Goal: Book appointment/travel/reservation

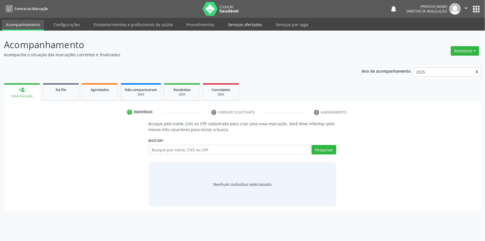
click at [235, 25] on link "Serviços ofertados" at bounding box center [245, 25] width 42 height 10
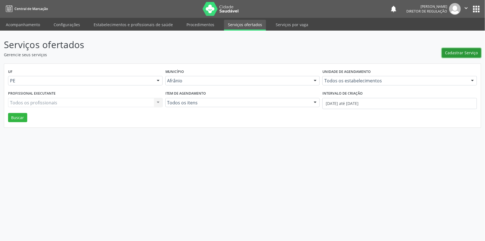
click at [468, 55] on span "Cadastrar Serviço" at bounding box center [461, 53] width 33 height 6
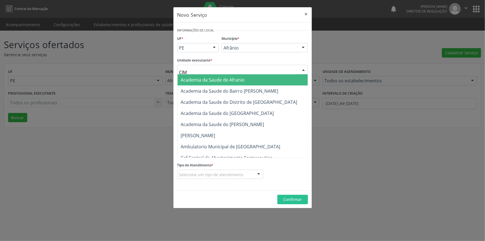
type input "CIME"
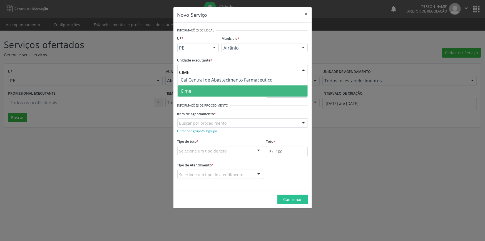
click at [207, 92] on span "Cime" at bounding box center [243, 90] width 130 height 11
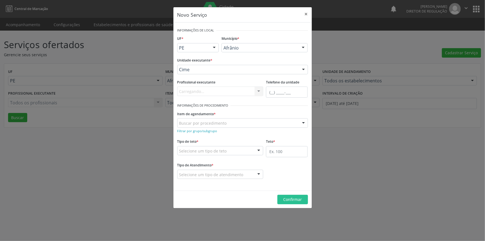
click at [195, 127] on div "Buscar por procedimento 0604320140 - Abatacepte 125 mg injetável (por seringa p…" at bounding box center [242, 122] width 131 height 9
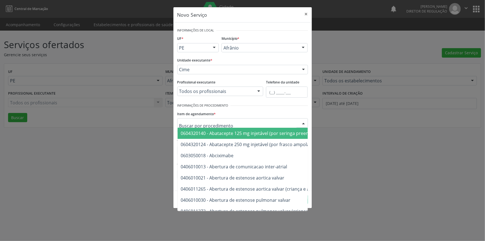
click at [195, 126] on input "text" at bounding box center [237, 125] width 117 height 11
click at [214, 114] on label "Item de agendamento *" at bounding box center [196, 114] width 39 height 9
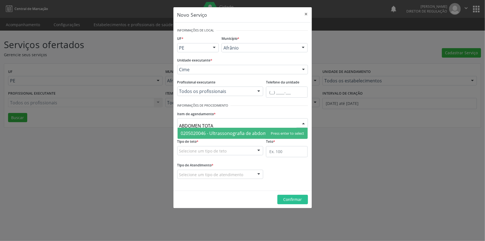
type input "ABDOMEN TOTAL"
click at [221, 129] on span "0205020046 - Ultrassonografia de abdomen total" at bounding box center [243, 133] width 130 height 11
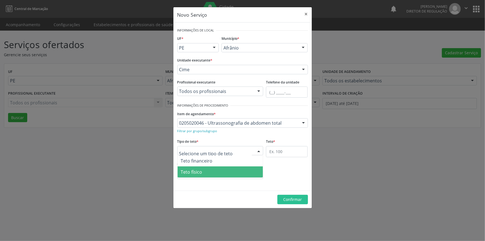
click at [206, 169] on span "Teto físico" at bounding box center [221, 171] width 86 height 11
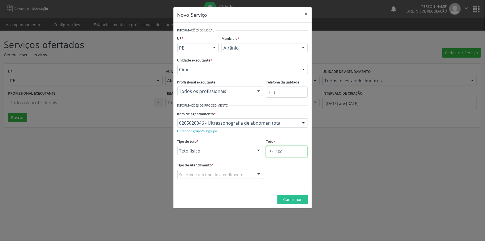
click at [294, 154] on input "text" at bounding box center [287, 151] width 42 height 11
type input "1"
click at [241, 170] on div "Selecione um tipo de atendimento" at bounding box center [220, 174] width 86 height 9
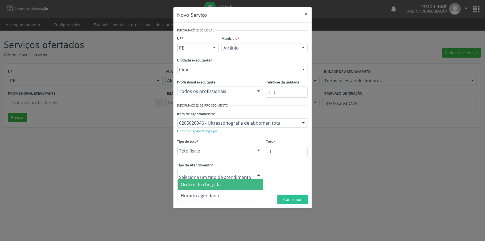
click at [220, 184] on span "Ordem de chegada" at bounding box center [201, 184] width 40 height 6
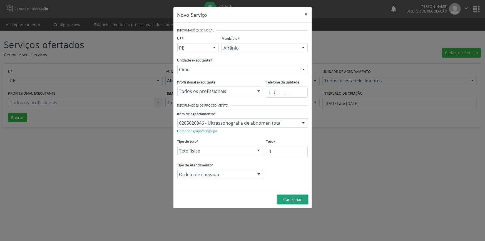
click at [304, 196] on button "Confirmar" at bounding box center [293, 199] width 31 height 9
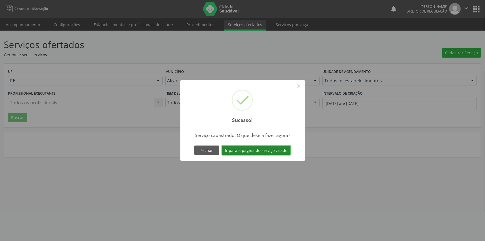
click at [263, 153] on button "Ir para a página do serviço criado" at bounding box center [256, 149] width 69 height 9
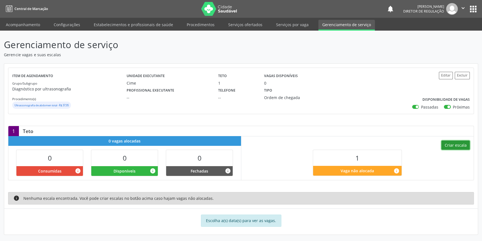
click at [454, 142] on button "Criar escala" at bounding box center [455, 144] width 28 height 9
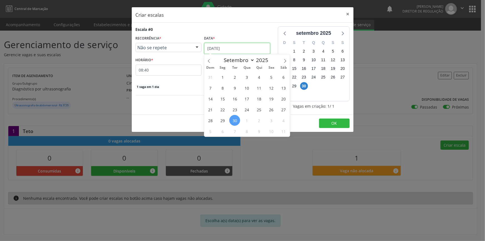
click at [240, 47] on input "[DATE]" at bounding box center [237, 48] width 66 height 11
click at [175, 86] on div "1 vaga em 1 dia" at bounding box center [203, 86] width 135 height 6
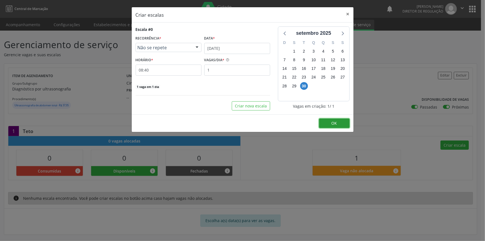
click at [348, 123] on button "OK" at bounding box center [334, 122] width 31 height 9
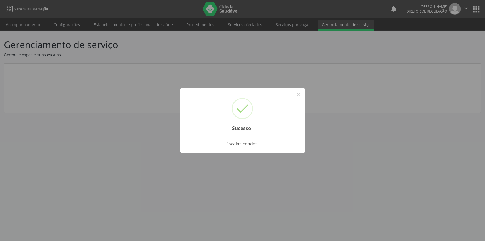
click at [36, 26] on div "Sucesso! × Escalas criadas. OK Cancel" at bounding box center [242, 120] width 485 height 241
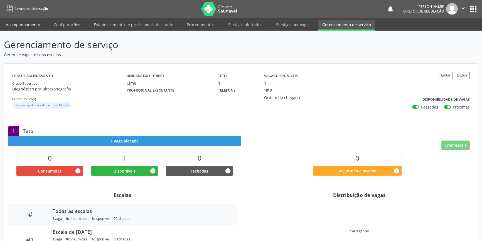
click at [30, 26] on link "Acompanhamento" at bounding box center [23, 25] width 42 height 10
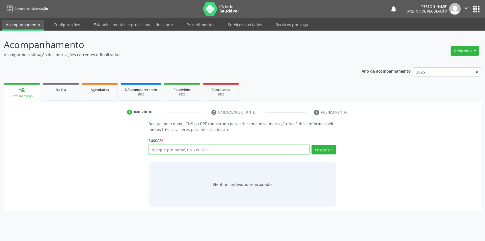
click at [183, 151] on input "text" at bounding box center [229, 149] width 161 height 9
type input "705709400422430"
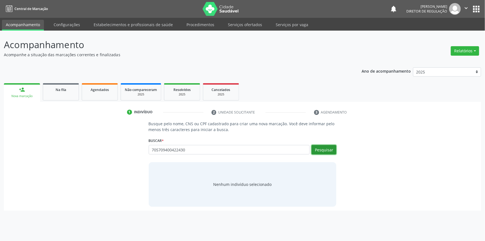
click at [336, 145] on button "Pesquisar" at bounding box center [324, 149] width 25 height 9
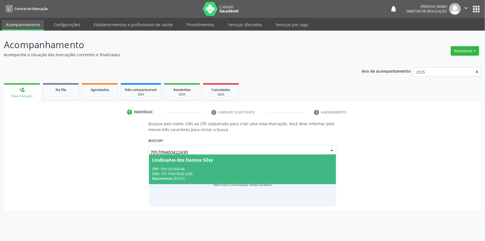
click at [174, 165] on span "Lindinalva dos Dantos Silvs CPF: 750.169.904-68 CNS: 705 7094 0042 2430 Nascime…" at bounding box center [242, 169] width 187 height 30
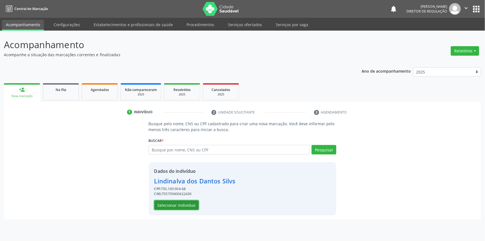
click at [187, 203] on button "Selecionar indivíduo" at bounding box center [176, 204] width 44 height 9
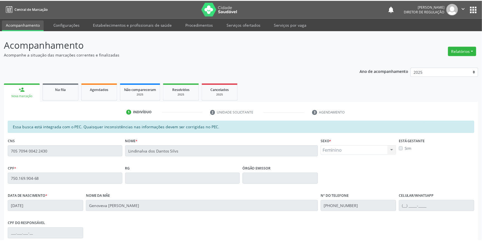
scroll to position [76, 0]
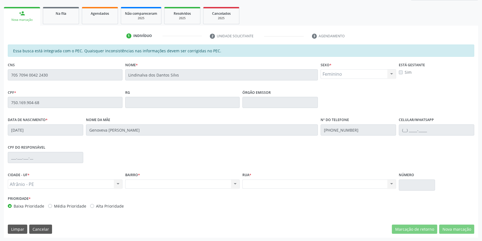
drag, startPoint x: 68, startPoint y: 81, endPoint x: 0, endPoint y: 68, distance: 68.7
click at [0, 68] on div "Acompanhamento Acompanhe a situação das marcações correntes e finalizadas Relat…" at bounding box center [241, 97] width 482 height 287
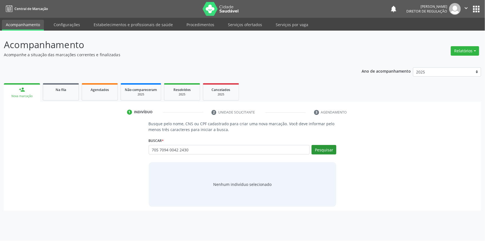
type input "705 7094 0042 2430"
click at [318, 148] on button "Pesquisar" at bounding box center [324, 149] width 25 height 9
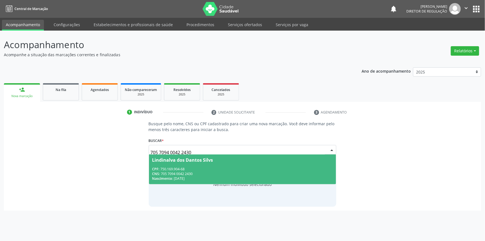
click at [159, 164] on span "Lindinalva dos Dantos Silvs CPF: 750.169.904-68 CNS: 705 7094 0042 2430 Nascime…" at bounding box center [242, 169] width 187 height 30
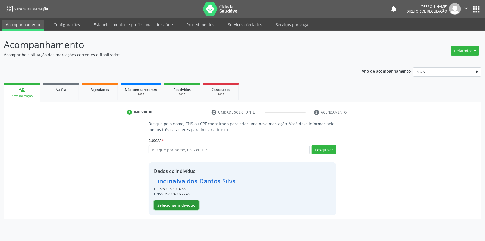
click at [188, 206] on button "Selecionar indivíduo" at bounding box center [176, 204] width 44 height 9
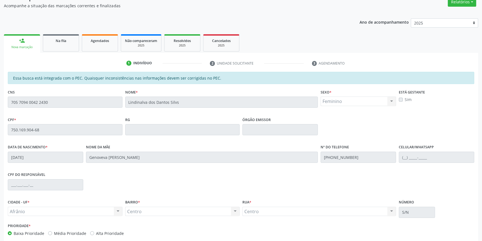
scroll to position [76, 0]
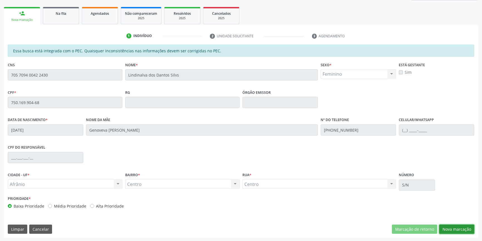
click at [450, 227] on button "Nova marcação" at bounding box center [456, 228] width 35 height 9
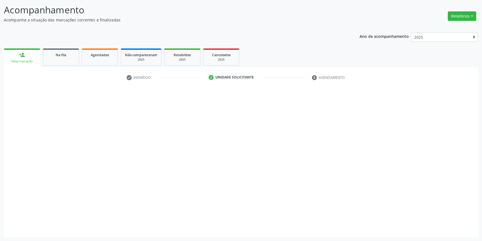
scroll to position [34, 0]
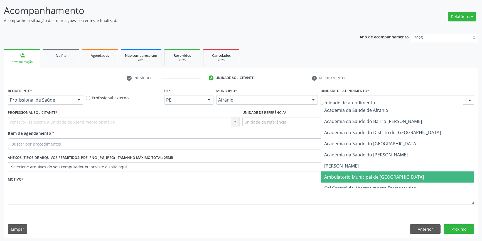
click at [355, 181] on span "Ambulatorio Municipal de [GEOGRAPHIC_DATA]" at bounding box center [397, 176] width 153 height 11
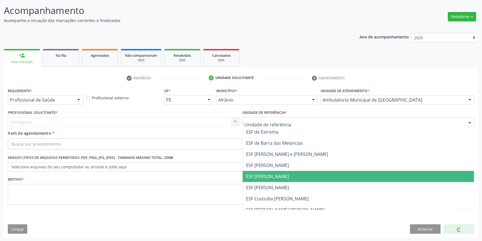
click at [278, 176] on span "ESF [PERSON_NAME]" at bounding box center [267, 176] width 43 height 6
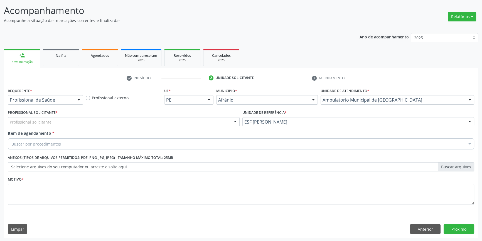
click at [134, 123] on div "Profissional solicitante" at bounding box center [124, 121] width 232 height 9
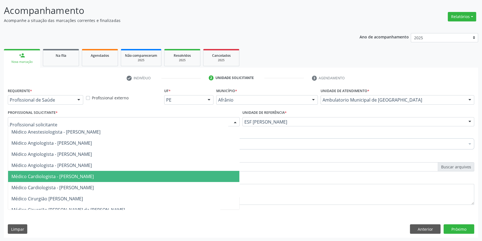
click at [94, 178] on span "Médico Cardiologista - Alysson Rodrigo Ferreira Cavalcanti" at bounding box center [52, 176] width 82 height 6
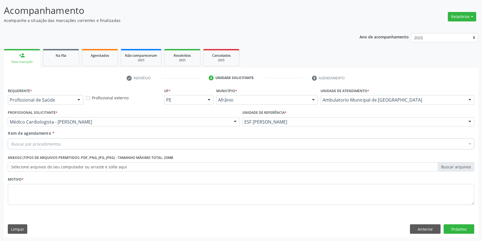
click at [70, 145] on div "Buscar por procedimentos" at bounding box center [241, 143] width 466 height 11
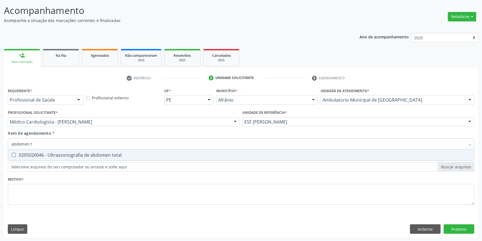
type input "abdomen to"
click at [72, 153] on div "0205020046 - Ultrassonografia de abdomen total" at bounding box center [240, 155] width 459 height 4
checkbox total "true"
click at [62, 178] on div "Requerente * Profissional de Saúde Profissional de Saúde Paciente Nenhum result…" at bounding box center [241, 149] width 466 height 126
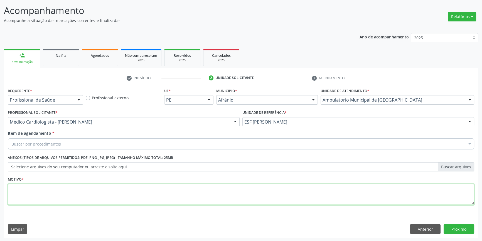
click at [52, 189] on textarea at bounding box center [241, 194] width 466 height 21
type textarea "'"
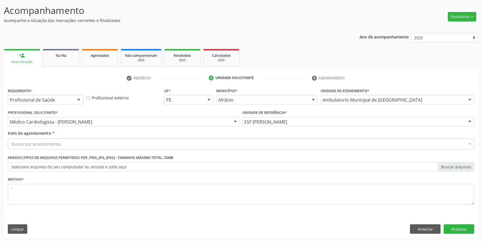
click at [55, 150] on div "Item de agendamento * Buscar por procedimentos Selecionar todos Selecionados 02…" at bounding box center [240, 140] width 469 height 21
click at [56, 146] on div "Buscar por procedimentos" at bounding box center [241, 143] width 466 height 11
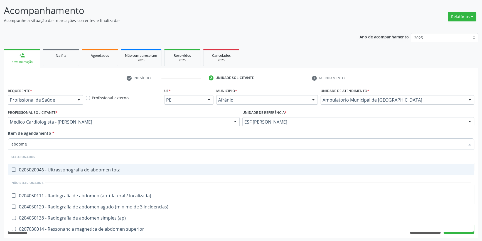
type input "abdomen"
click at [68, 172] on span "0205020046 - Ultrassonografia de abdomen total" at bounding box center [240, 169] width 465 height 11
checkbox total "true"
click at [351, 143] on input "abdomen" at bounding box center [237, 143] width 453 height 11
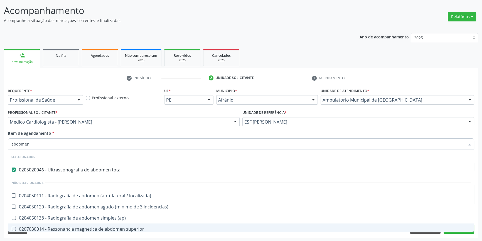
click at [475, 214] on div "Requerente * Profissional de Saúde Profissional de Saúde Paciente Nenhum result…" at bounding box center [241, 161] width 474 height 151
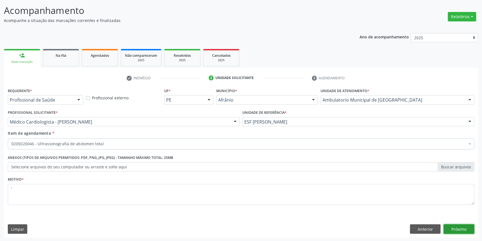
click at [461, 226] on button "Próximo" at bounding box center [458, 228] width 31 height 9
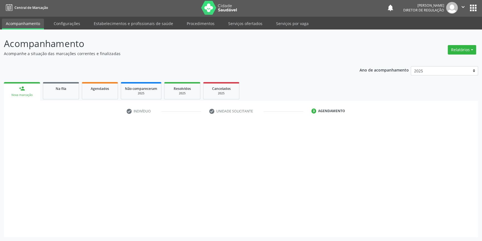
scroll to position [1, 0]
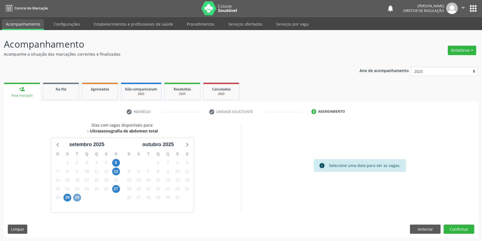
click at [79, 197] on span "30" at bounding box center [77, 198] width 8 height 8
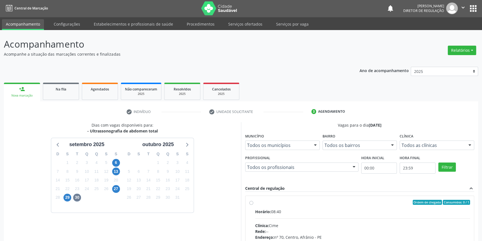
click at [259, 205] on label "Ordem de chegada Consumidos: 0 / 1 Horário: 08:40 Clínica: Cime Rede: -- Endere…" at bounding box center [362, 242] width 215 height 85
click at [253, 205] on input "Ordem de chegada Consumidos: 0 / 1 Horário: 08:40 Clínica: Cime Rede: -- Endere…" at bounding box center [251, 202] width 4 height 5
radio input "true"
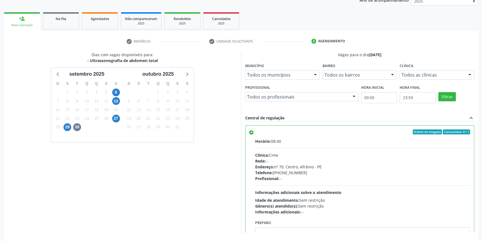
scroll to position [91, 0]
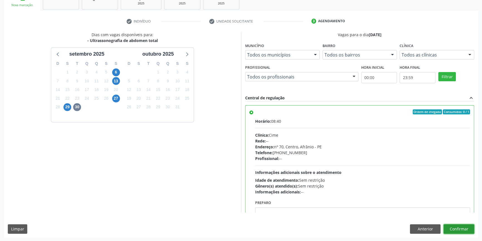
click at [454, 226] on button "Confirmar" at bounding box center [458, 228] width 31 height 9
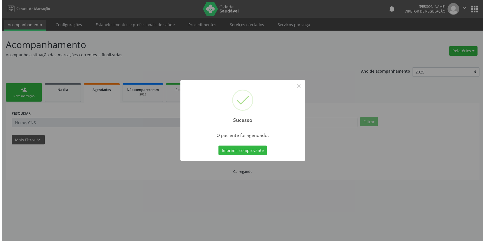
scroll to position [0, 0]
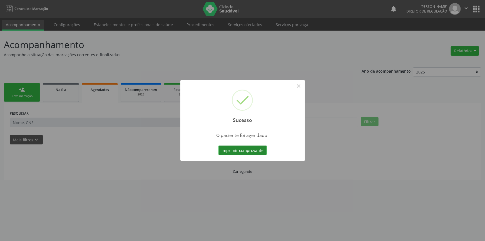
click at [239, 149] on button "Imprimir comprovante" at bounding box center [243, 149] width 48 height 9
